Goal: Navigation & Orientation: Find specific page/section

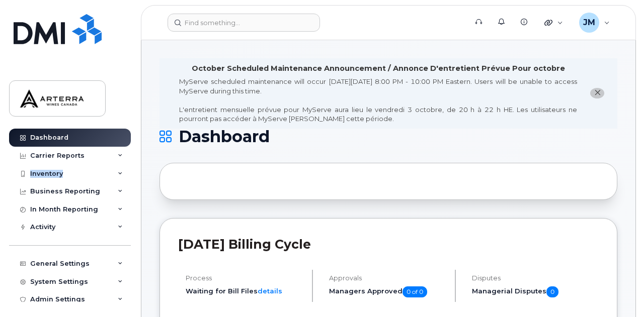
drag, startPoint x: 128, startPoint y: 159, endPoint x: 130, endPoint y: 175, distance: 16.2
click at [130, 175] on div "Dashboard Carrier Reports Monthly Billing Data Daily Data Pooling Data Behavior…" at bounding box center [71, 215] width 124 height 173
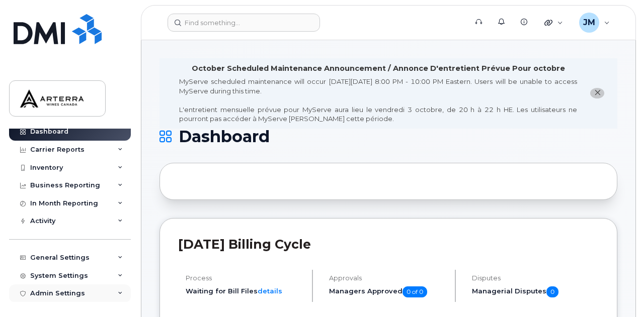
click at [42, 293] on div "Admin Settings" at bounding box center [57, 294] width 55 height 8
click at [42, 294] on div "Admin Settings" at bounding box center [57, 294] width 55 height 8
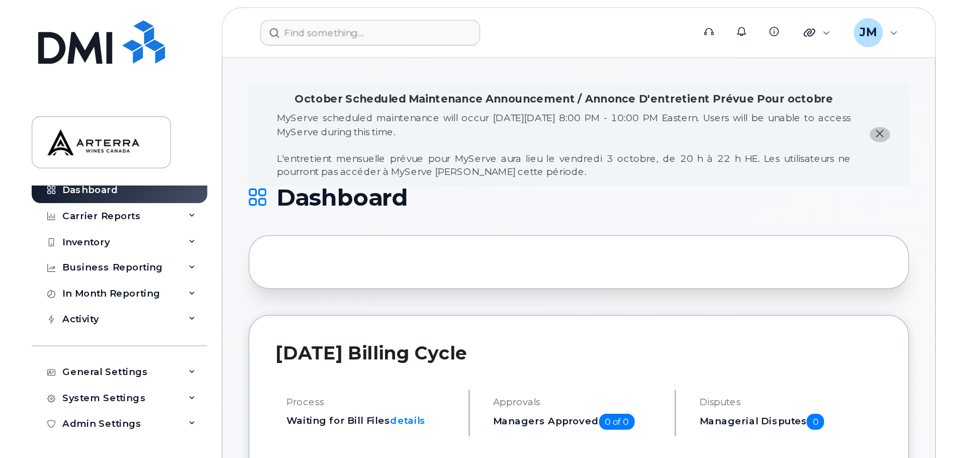
scroll to position [0, 0]
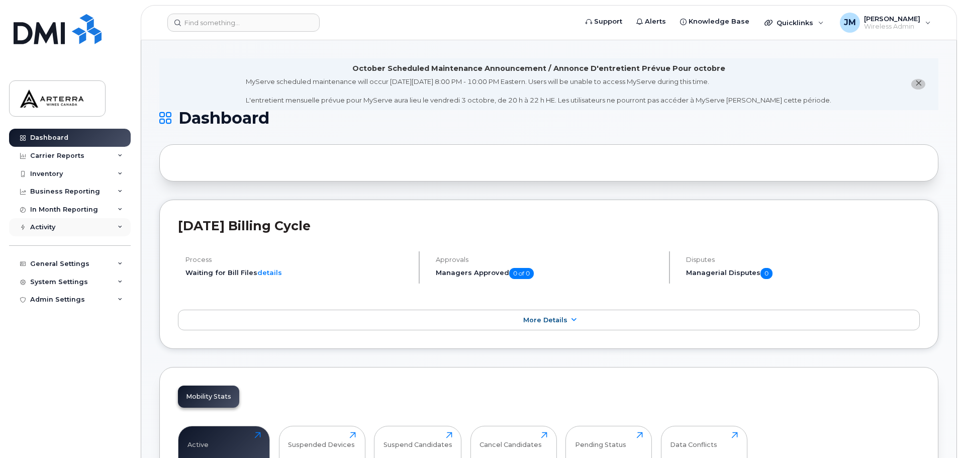
click at [58, 229] on div "Activity" at bounding box center [70, 227] width 122 height 18
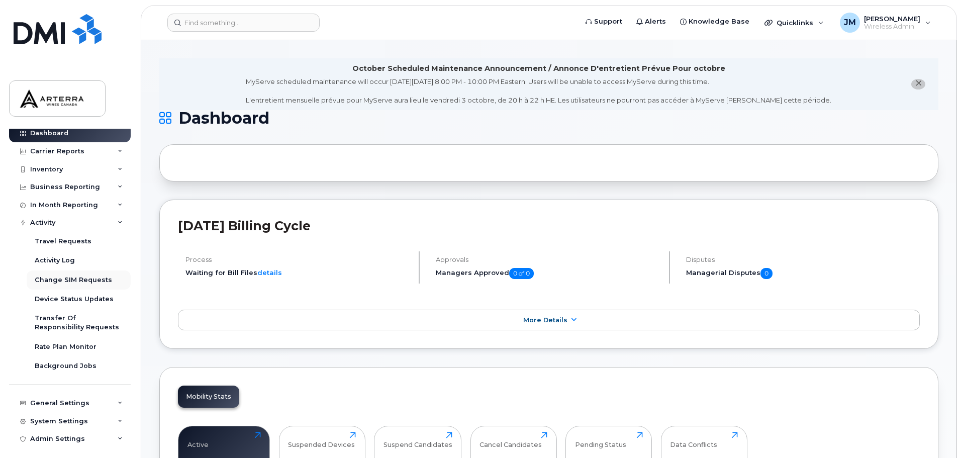
scroll to position [10, 0]
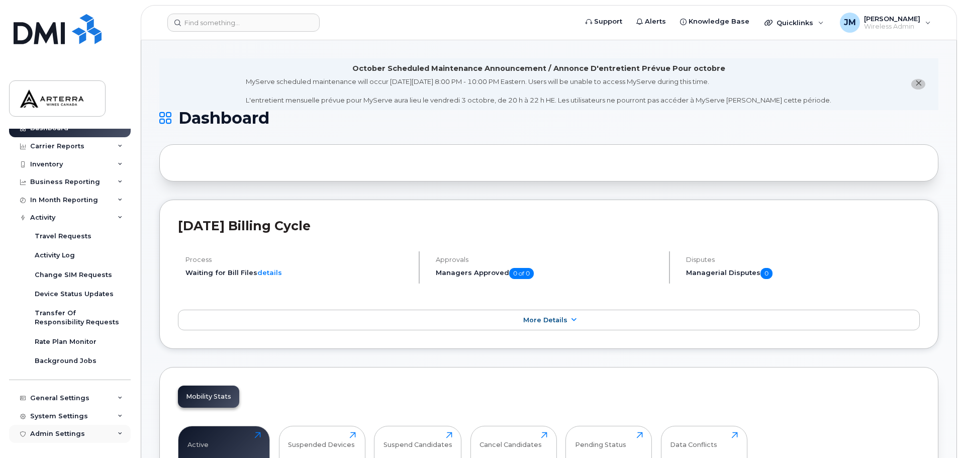
click at [57, 317] on div "Admin Settings" at bounding box center [57, 434] width 55 height 8
drag, startPoint x: 58, startPoint y: 431, endPoint x: 175, endPoint y: 402, distance: 120.9
click at [66, 317] on div "Admin Settings" at bounding box center [57, 434] width 55 height 8
drag, startPoint x: 130, startPoint y: 362, endPoint x: 119, endPoint y: 392, distance: 31.5
click at [128, 317] on div "Dashboard Carrier Reports Monthly Billing Data Daily Data Pooling Data Behavior…" at bounding box center [71, 286] width 124 height 314
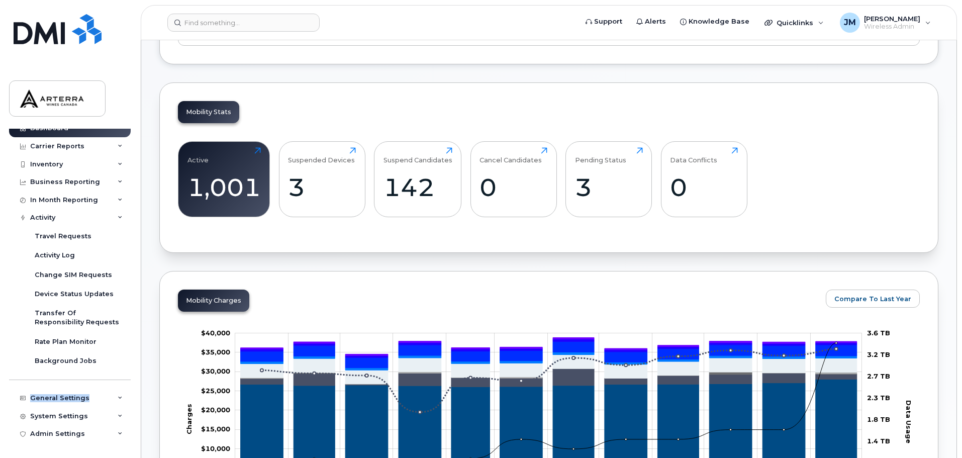
scroll to position [327, 0]
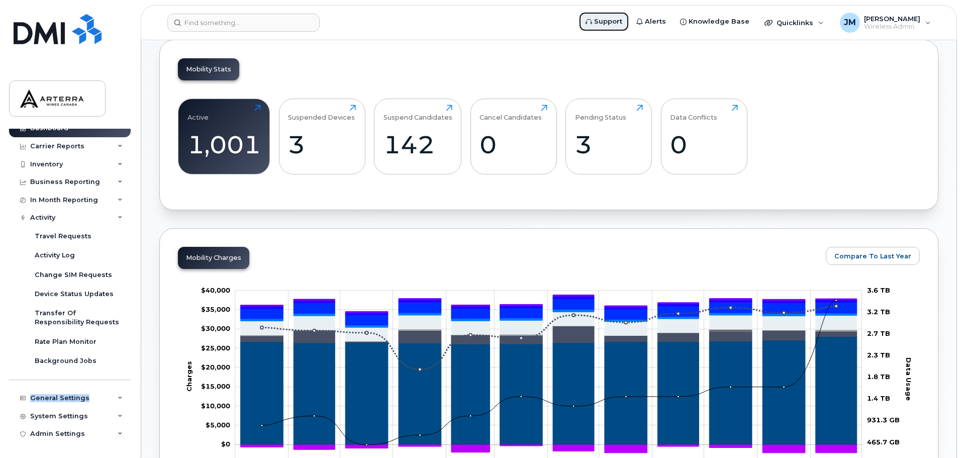
click at [623, 24] on span "Support" at bounding box center [608, 22] width 28 height 10
